Goal: Find specific page/section: Find specific page/section

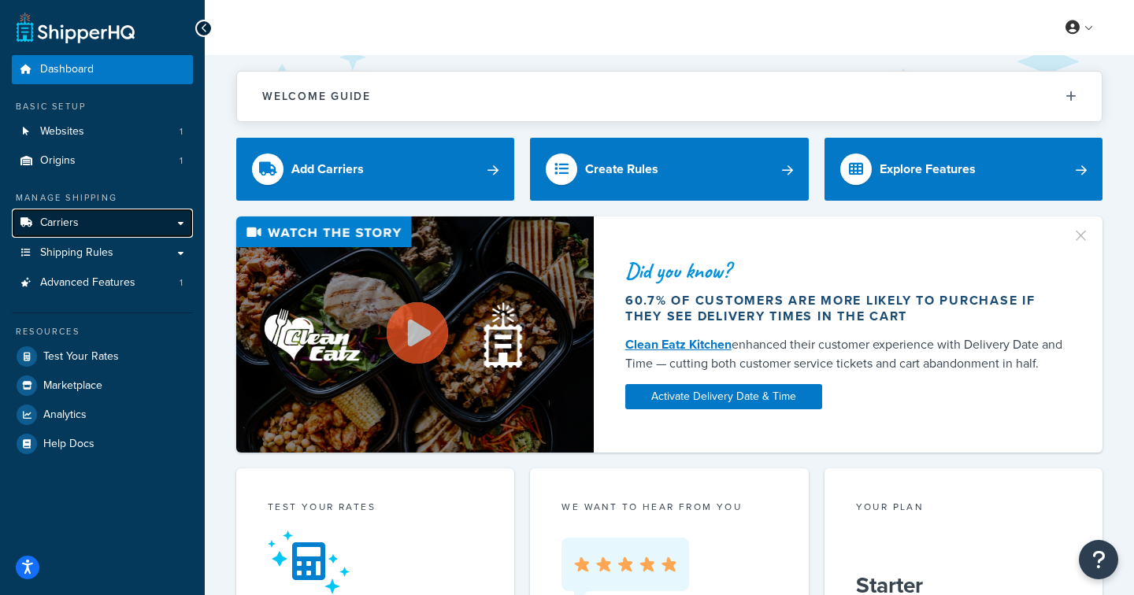
click at [184, 222] on link "Carriers" at bounding box center [102, 223] width 181 height 29
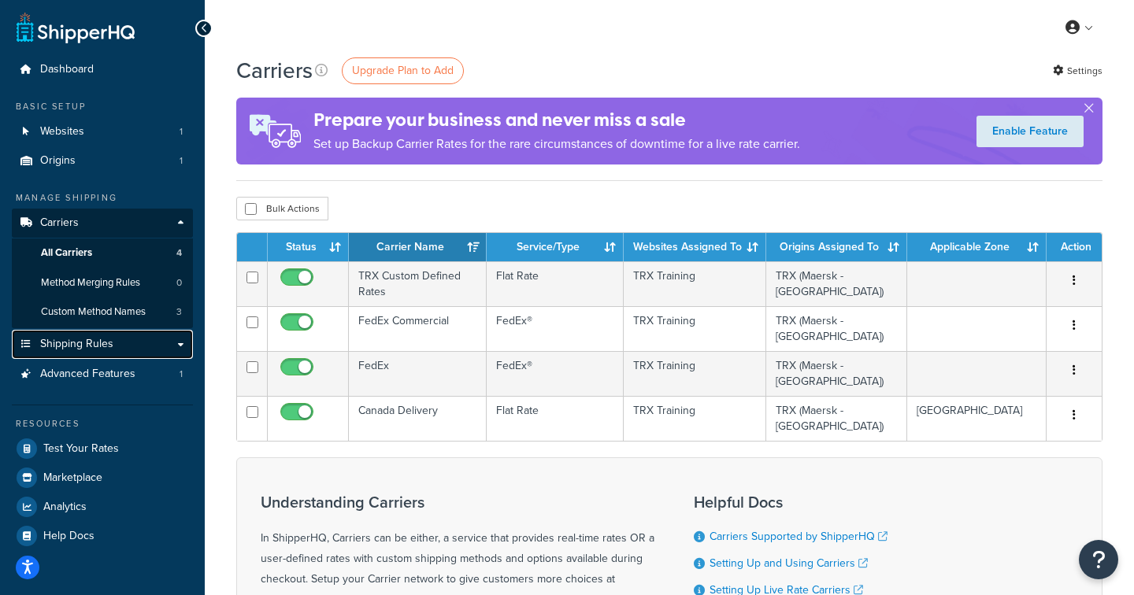
click at [177, 345] on link "Shipping Rules" at bounding box center [102, 344] width 181 height 29
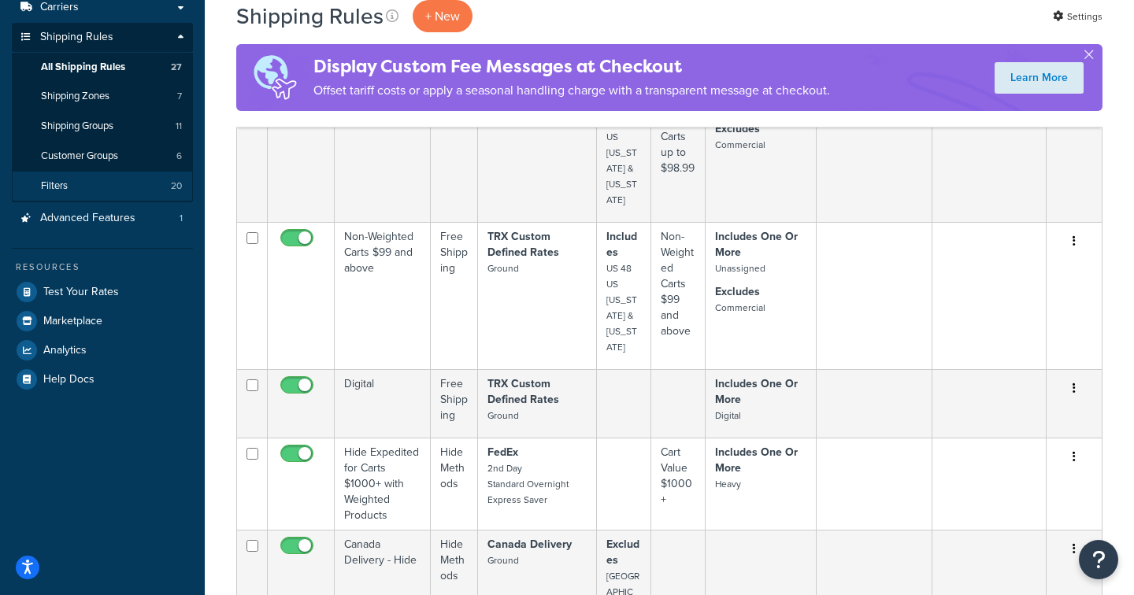
scroll to position [217, 0]
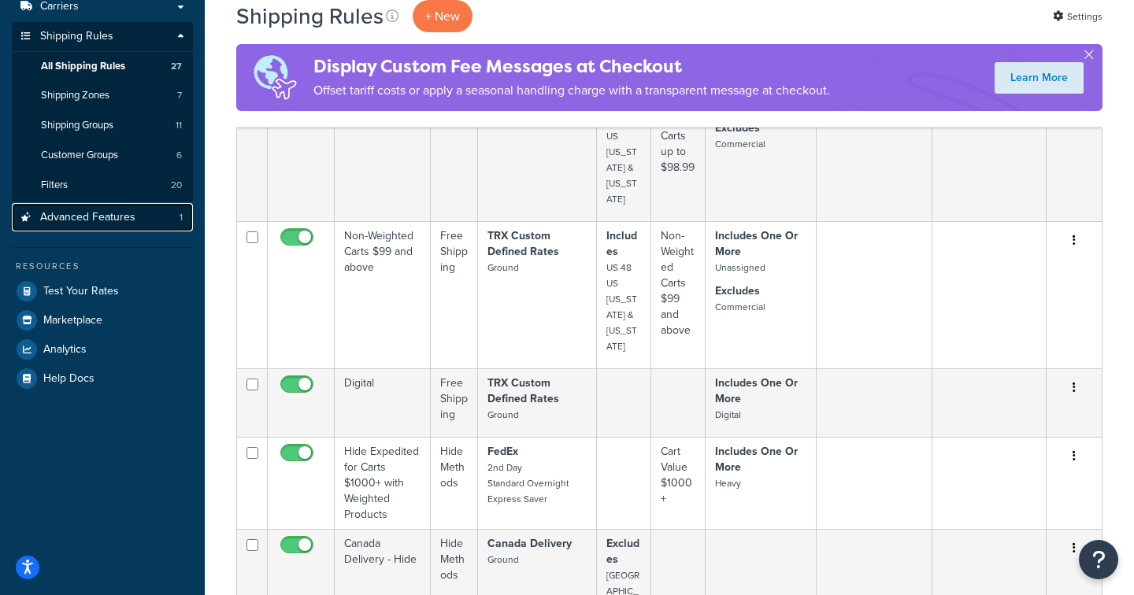
click at [114, 220] on span "Advanced Features" at bounding box center [87, 217] width 95 height 13
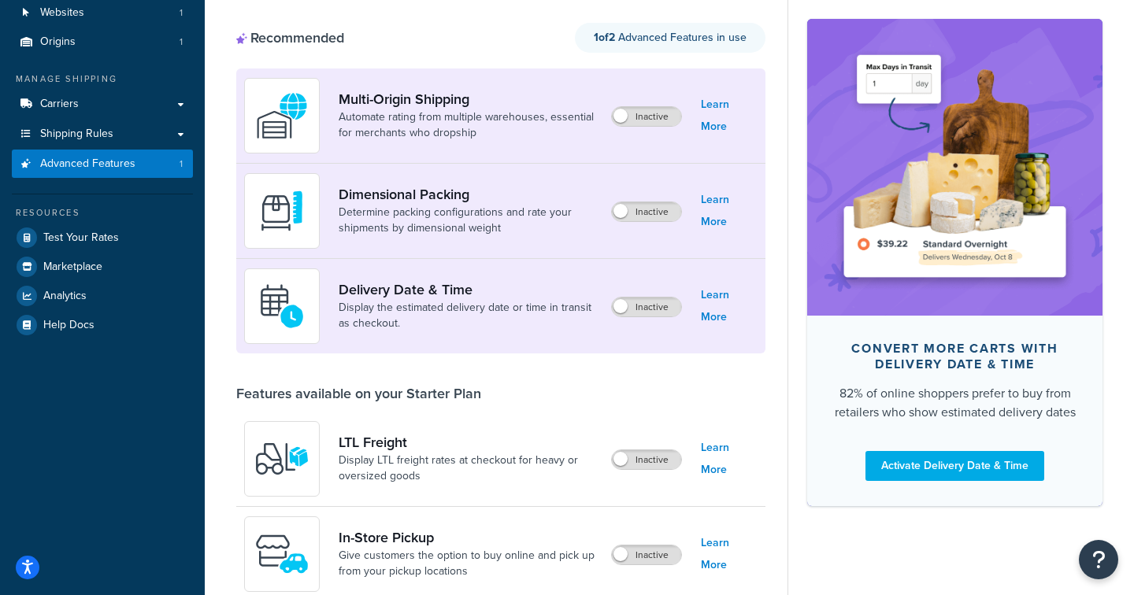
scroll to position [116, 0]
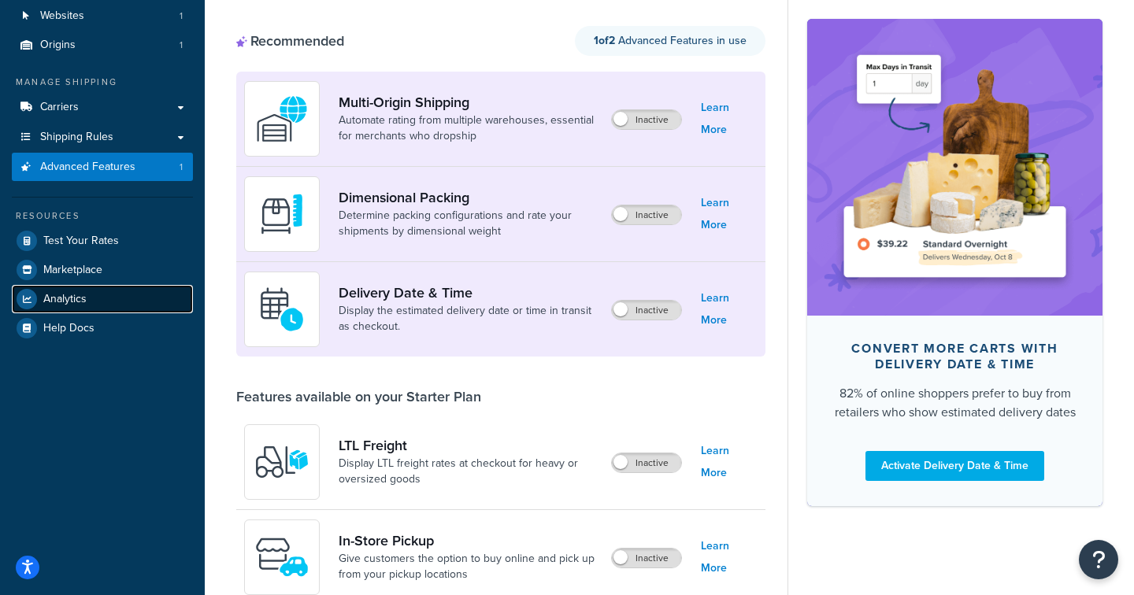
click at [109, 305] on link "Analytics" at bounding box center [102, 299] width 181 height 28
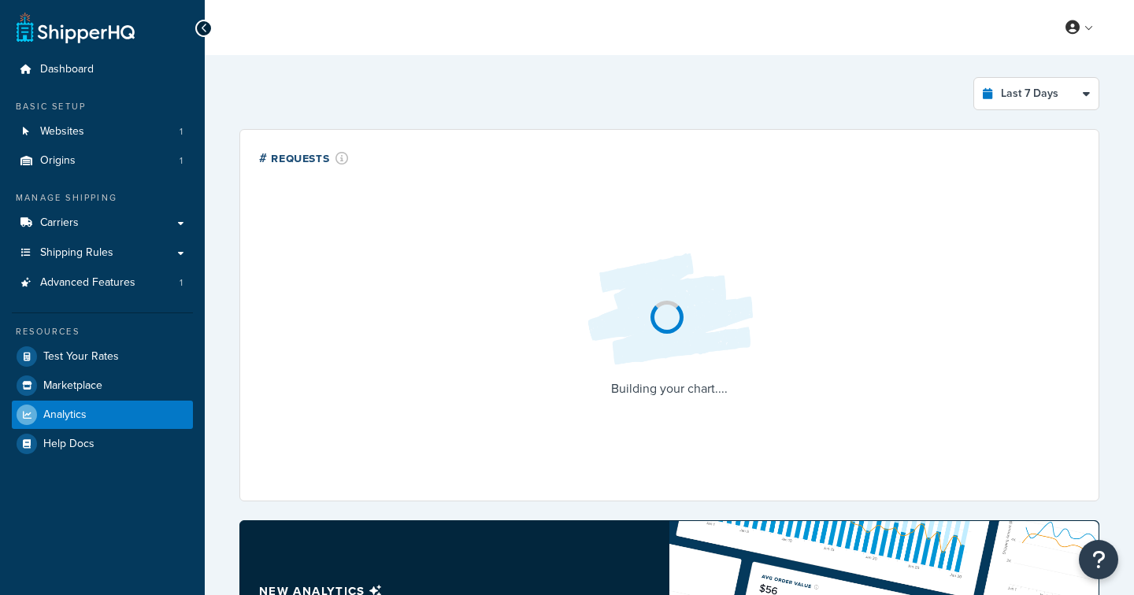
select select "last_7_days"
